Goal: Task Accomplishment & Management: Use online tool/utility

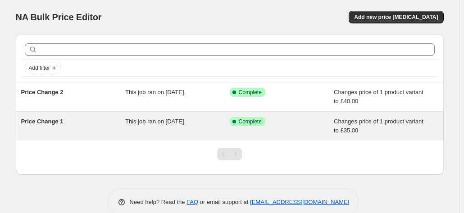
click at [342, 120] on span "Changes price of 1 product variant to £35.00" at bounding box center [379, 126] width 90 height 16
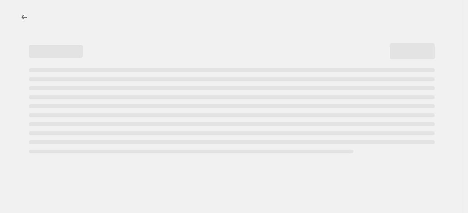
select select "to"
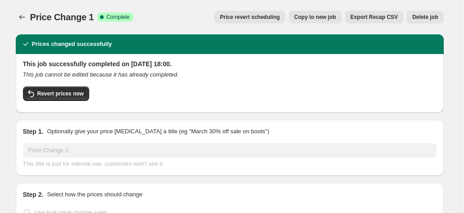
click at [415, 15] on span "Delete job" at bounding box center [425, 17] width 26 height 7
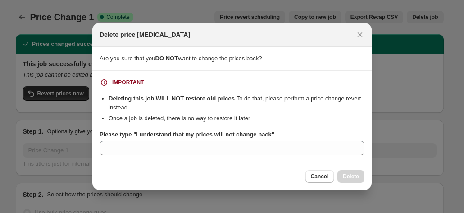
click at [296, 157] on section "IMPORTANT Deleting this job WILL NOT restore old prices. To do that, please per…" at bounding box center [231, 117] width 279 height 92
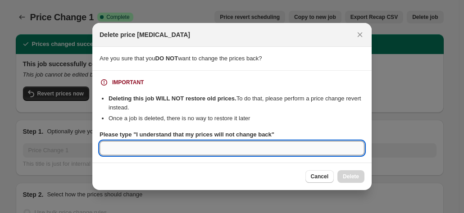
click at [297, 152] on input "Please type "I understand that my prices will not change back"" at bounding box center [232, 148] width 265 height 14
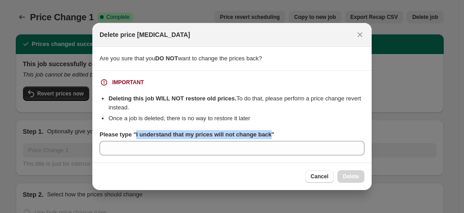
drag, startPoint x: 135, startPoint y: 134, endPoint x: 268, endPoint y: 133, distance: 132.4
click at [268, 133] on b "Please type "I understand that my prices will not change back"" at bounding box center [187, 134] width 175 height 7
copy b "I understand that my prices will not change back"
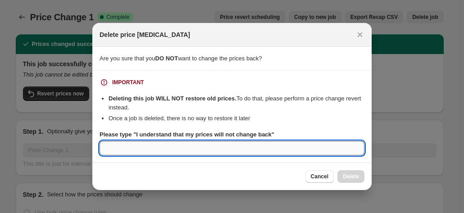
click at [245, 151] on input "Please type "I understand that my prices will not change back"" at bounding box center [232, 148] width 265 height 14
paste input "I understand that my prices will not change back"
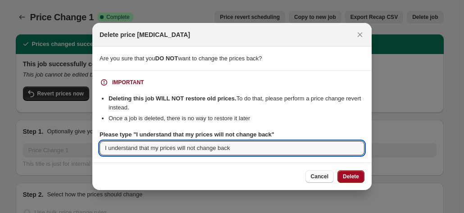
type input "I understand that my prices will not change back"
click at [354, 180] on span "Delete" at bounding box center [351, 176] width 16 height 7
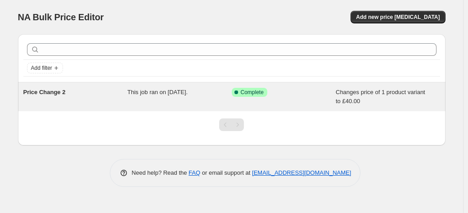
click at [424, 98] on div "Changes price of 1 product variant to £40.00" at bounding box center [388, 97] width 104 height 18
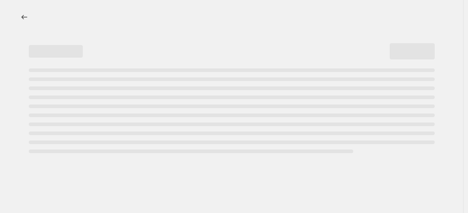
select select "remove"
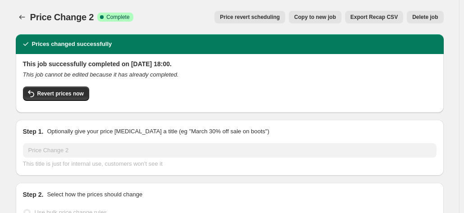
click at [430, 18] on span "Delete job" at bounding box center [425, 17] width 26 height 7
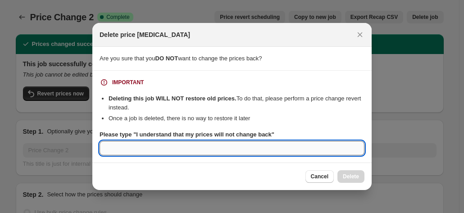
click at [183, 151] on input "Please type "I understand that my prices will not change back"" at bounding box center [232, 148] width 265 height 14
paste input "I understand that my prices will not change back"
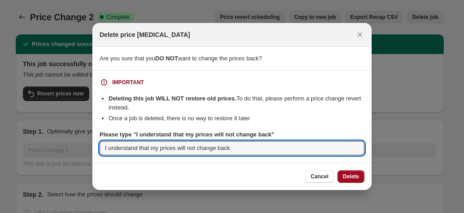
type input "I understand that my prices will not change back"
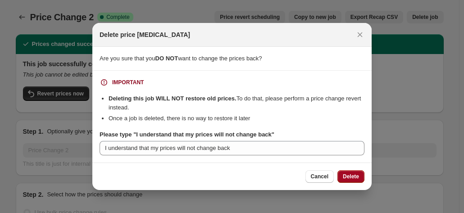
click at [341, 177] on button "Delete" at bounding box center [350, 176] width 27 height 13
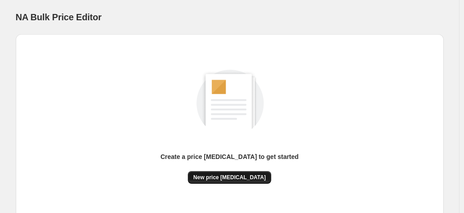
click at [235, 182] on button "New price change job" at bounding box center [229, 177] width 83 height 13
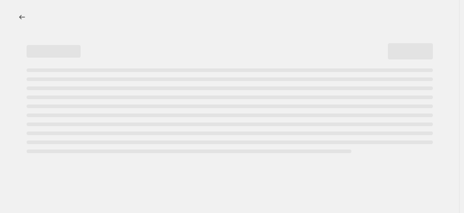
select select "percentage"
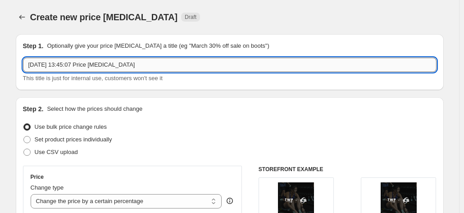
click at [132, 63] on input "5 Sept 2025, 13:45:07 Price change job" at bounding box center [229, 65] width 413 height 14
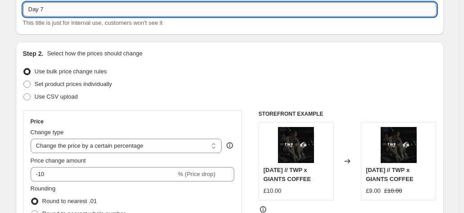
scroll to position [57, 0]
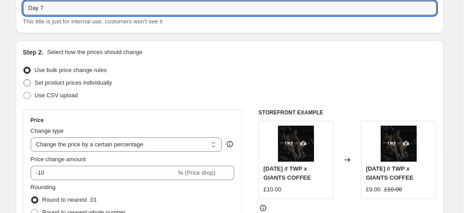
type input "Day 7"
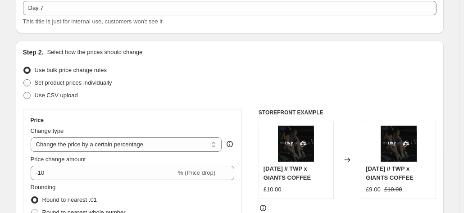
click at [59, 83] on span "Set product prices individually" at bounding box center [73, 82] width 77 height 7
click at [24, 80] on input "Set product prices individually" at bounding box center [23, 79] width 0 height 0
radio input "true"
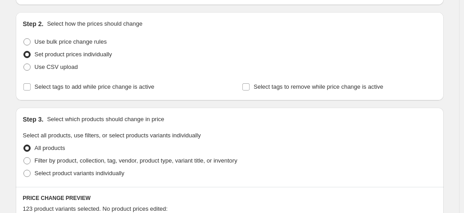
scroll to position [86, 0]
click at [75, 40] on span "Use bulk price change rules" at bounding box center [71, 41] width 72 height 7
click at [24, 38] on input "Use bulk price change rules" at bounding box center [23, 38] width 0 height 0
radio input "true"
select select "percentage"
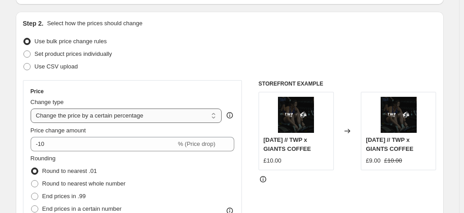
click at [87, 113] on select "Change the price to a certain amount Change the price by a certain amount Chang…" at bounding box center [126, 116] width 191 height 14
click at [246, 113] on div "Price Change type Change the price to a certain amount Change the price by a ce…" at bounding box center [229, 190] width 413 height 221
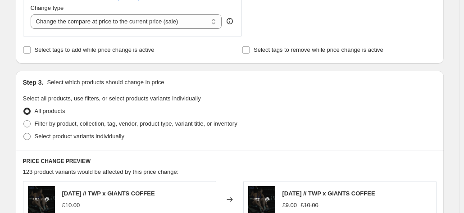
scroll to position [350, 0]
click at [74, 123] on span "Filter by product, collection, tag, vendor, product type, variant title, or inv…" at bounding box center [136, 123] width 203 height 7
click at [24, 120] on input "Filter by product, collection, tag, vendor, product type, variant title, or inv…" at bounding box center [23, 120] width 0 height 0
radio input "true"
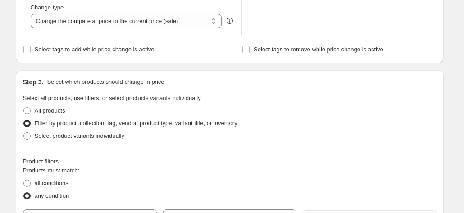
click at [71, 134] on span "Select product variants individually" at bounding box center [80, 135] width 90 height 7
click at [24, 133] on input "Select product variants individually" at bounding box center [23, 132] width 0 height 0
radio input "true"
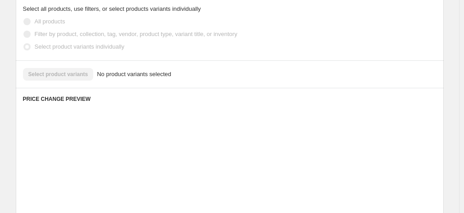
scroll to position [440, 0]
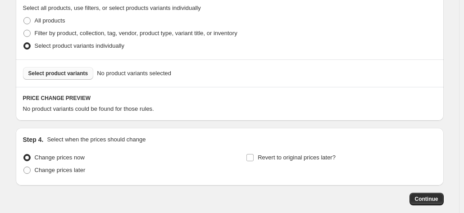
click at [61, 73] on span "Select product variants" at bounding box center [58, 73] width 60 height 7
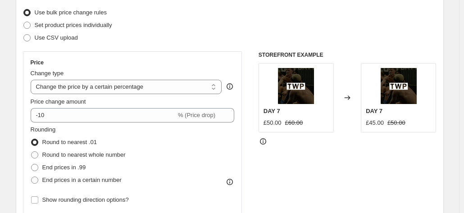
scroll to position [114, 0]
click at [124, 89] on select "Change the price to a certain amount Change the price by a certain amount Chang…" at bounding box center [126, 87] width 191 height 14
select select "by"
click at [32, 80] on select "Change the price to a certain amount Change the price by a certain amount Chang…" at bounding box center [126, 87] width 191 height 14
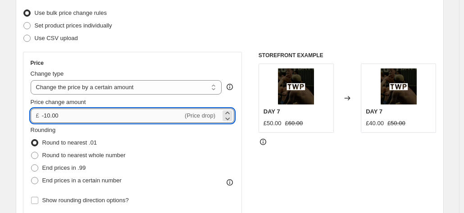
click at [82, 116] on input "-10.00" at bounding box center [112, 116] width 141 height 14
type input "-1"
type input "10.00"
click at [193, 48] on div "Step 2. Select how the prices should change Use bulk price change rules Set pro…" at bounding box center [229, 142] width 413 height 302
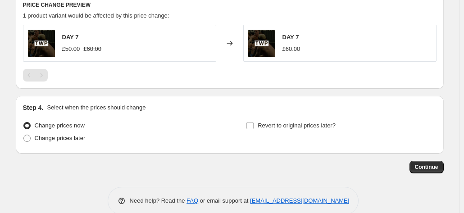
scroll to position [539, 0]
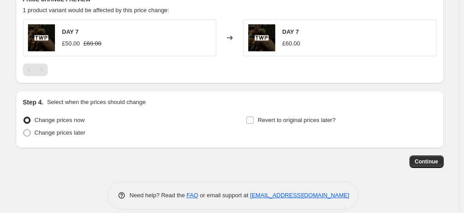
click at [42, 133] on span "Change prices later" at bounding box center [60, 132] width 51 height 7
click at [24, 130] on input "Change prices later" at bounding box center [23, 129] width 0 height 0
radio input "true"
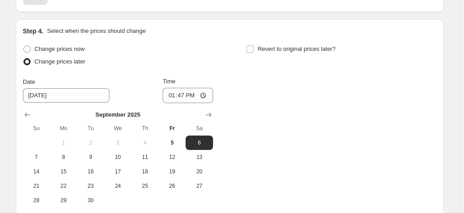
scroll to position [611, 0]
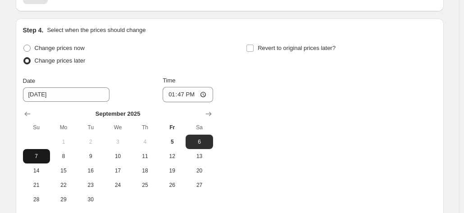
click at [34, 150] on button "7" at bounding box center [36, 156] width 27 height 14
type input "9/7/2025"
click at [203, 86] on div "Time 13:47" at bounding box center [188, 89] width 50 height 26
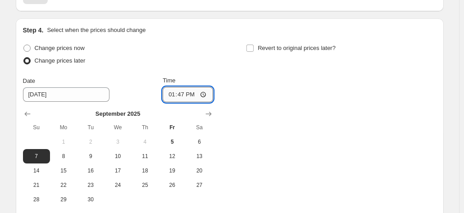
click at [200, 88] on input "13:47" at bounding box center [188, 94] width 50 height 15
click at [194, 95] on input "13:47" at bounding box center [188, 94] width 50 height 15
type input "00:00"
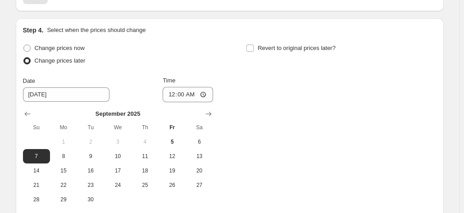
click at [182, 68] on div "Change prices now Change prices later Date 9/7/2025 Time 00:00 September 2025 S…" at bounding box center [118, 124] width 190 height 165
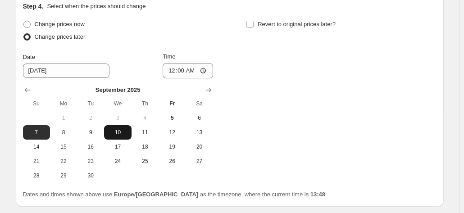
scroll to position [636, 0]
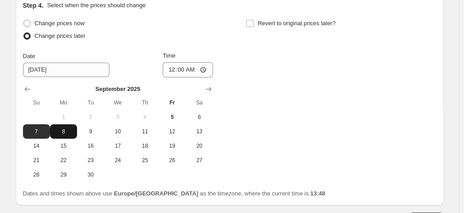
click at [73, 130] on span "8" at bounding box center [64, 131] width 20 height 7
type input "9/8/2025"
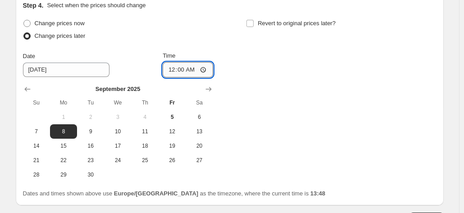
click at [201, 69] on input "00:00" at bounding box center [188, 69] width 50 height 15
type input "00:01"
click at [265, 64] on div "Change prices now Change prices later Date 9/8/2025 Time 00:01 September 2025 S…" at bounding box center [229, 99] width 413 height 165
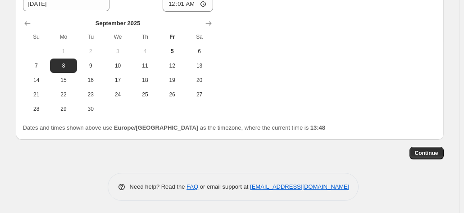
scroll to position [654, 0]
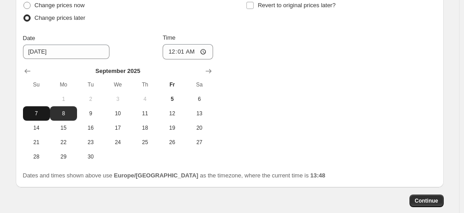
click at [25, 114] on button "7" at bounding box center [36, 113] width 27 height 14
type input "9/7/2025"
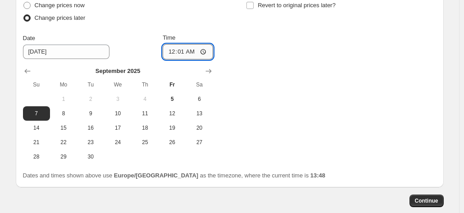
click at [200, 50] on input "00:01" at bounding box center [188, 51] width 50 height 15
click at [197, 50] on input "00:01" at bounding box center [188, 51] width 50 height 15
type input "00:00"
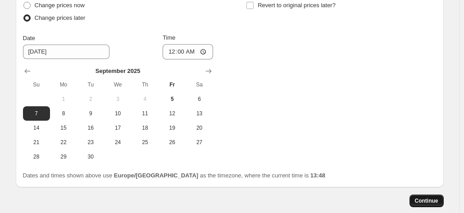
click at [413, 200] on button "Continue" at bounding box center [426, 201] width 34 height 13
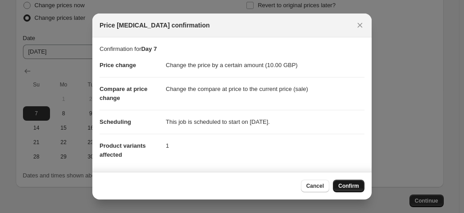
click at [350, 185] on span "Confirm" at bounding box center [348, 185] width 21 height 7
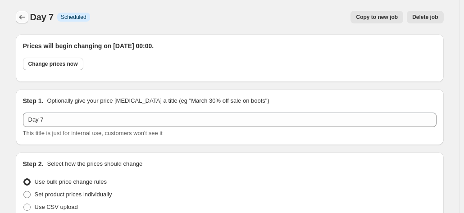
click at [24, 16] on icon "Price change jobs" at bounding box center [22, 17] width 9 height 9
